Goal: Information Seeking & Learning: Learn about a topic

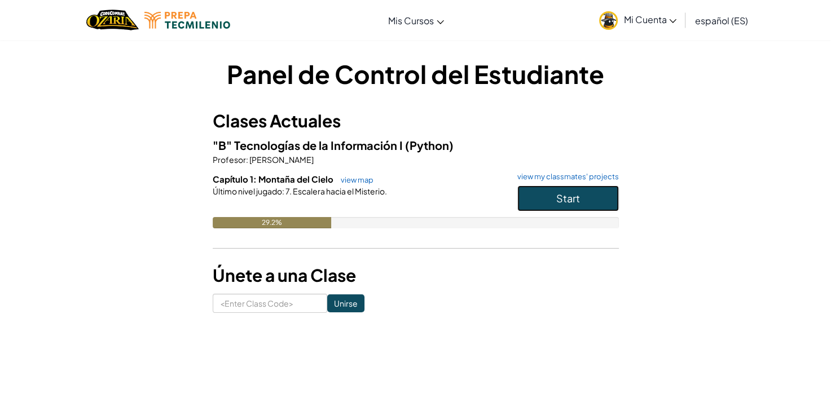
click at [578, 204] on span "Start" at bounding box center [568, 198] width 24 height 13
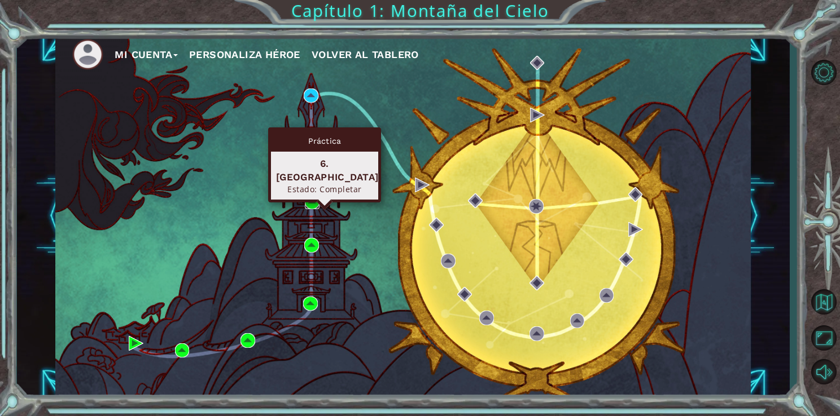
click at [307, 205] on img at bounding box center [312, 202] width 15 height 15
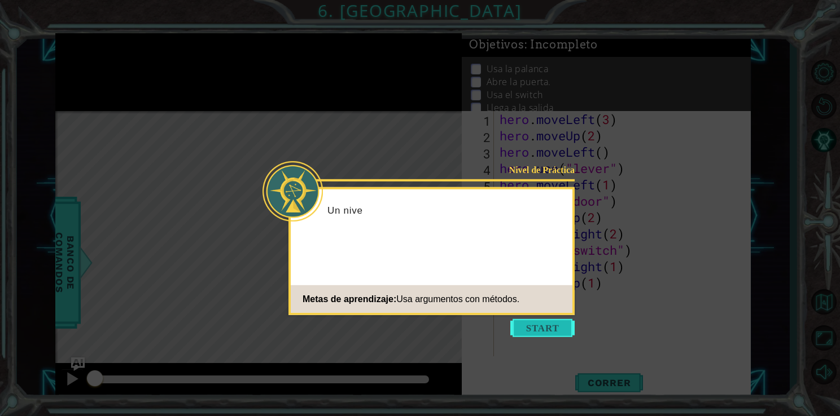
click at [528, 322] on button "Start" at bounding box center [542, 328] width 64 height 18
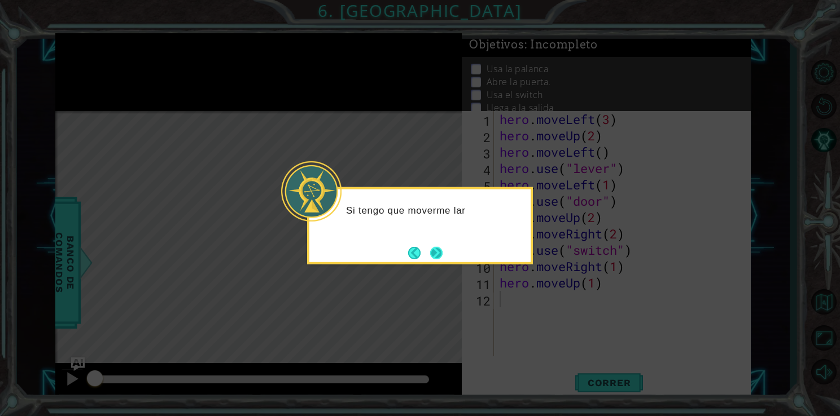
click at [435, 249] on button "Next" at bounding box center [436, 253] width 12 height 12
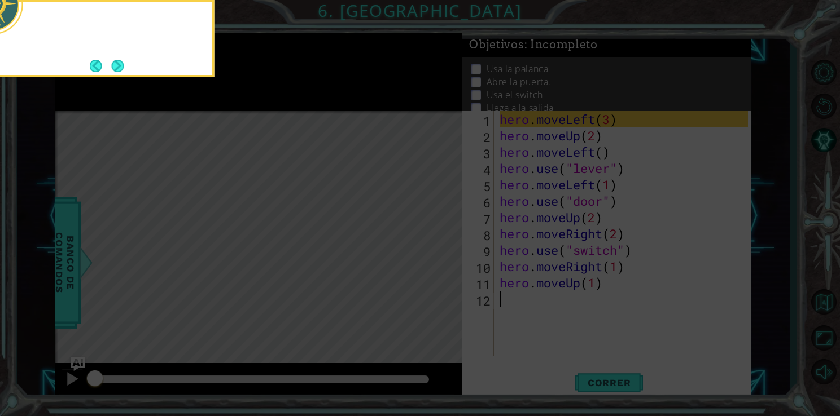
click at [435, 249] on icon at bounding box center [420, 62] width 840 height 708
click at [122, 65] on button "Next" at bounding box center [118, 66] width 12 height 12
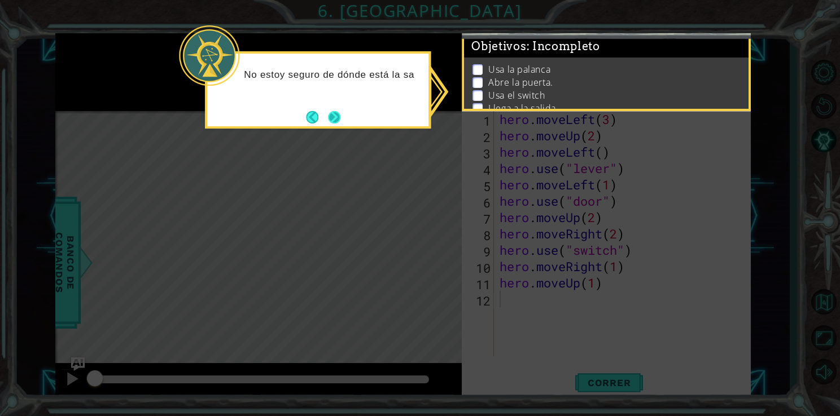
click at [332, 115] on button "Next" at bounding box center [334, 117] width 12 height 12
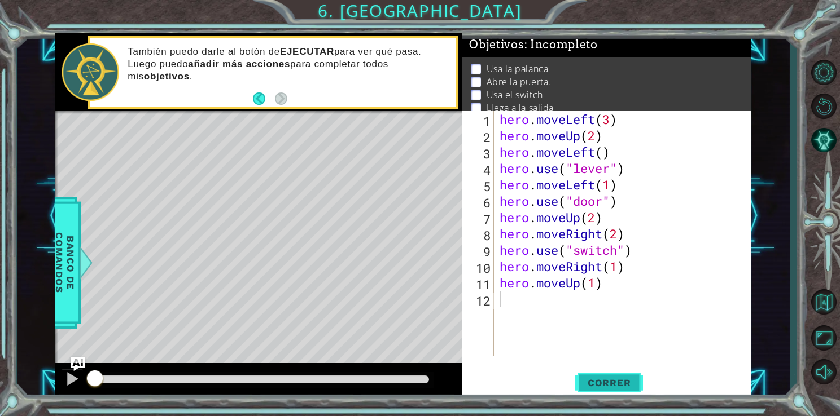
click at [606, 385] on span "Correr" at bounding box center [609, 383] width 66 height 11
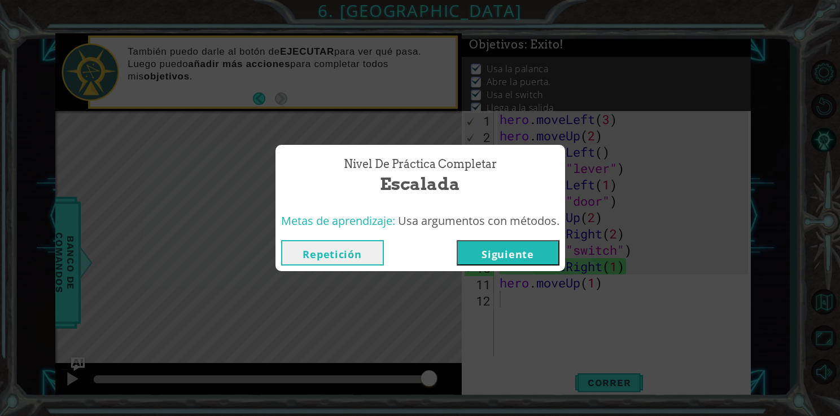
click at [545, 248] on button "Siguiente" at bounding box center [508, 252] width 103 height 25
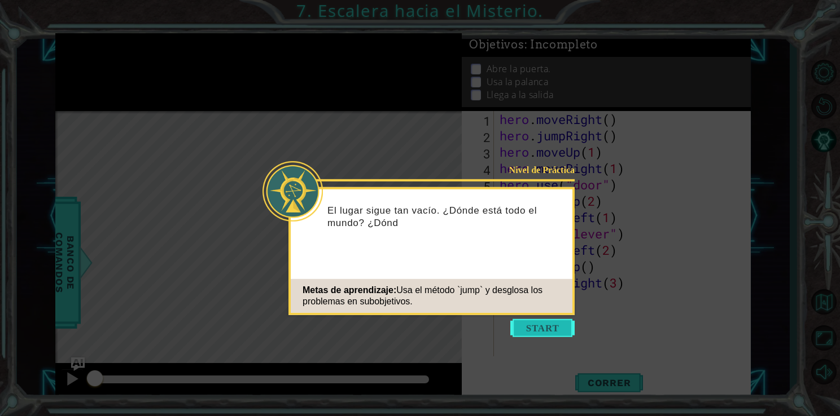
click at [551, 328] on button "Start" at bounding box center [542, 328] width 64 height 18
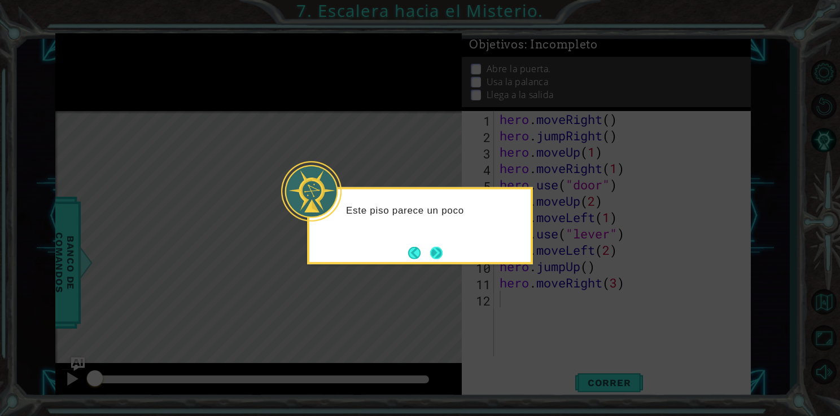
click at [437, 254] on button "Next" at bounding box center [436, 253] width 12 height 12
